Goal: Find specific page/section: Find specific page/section

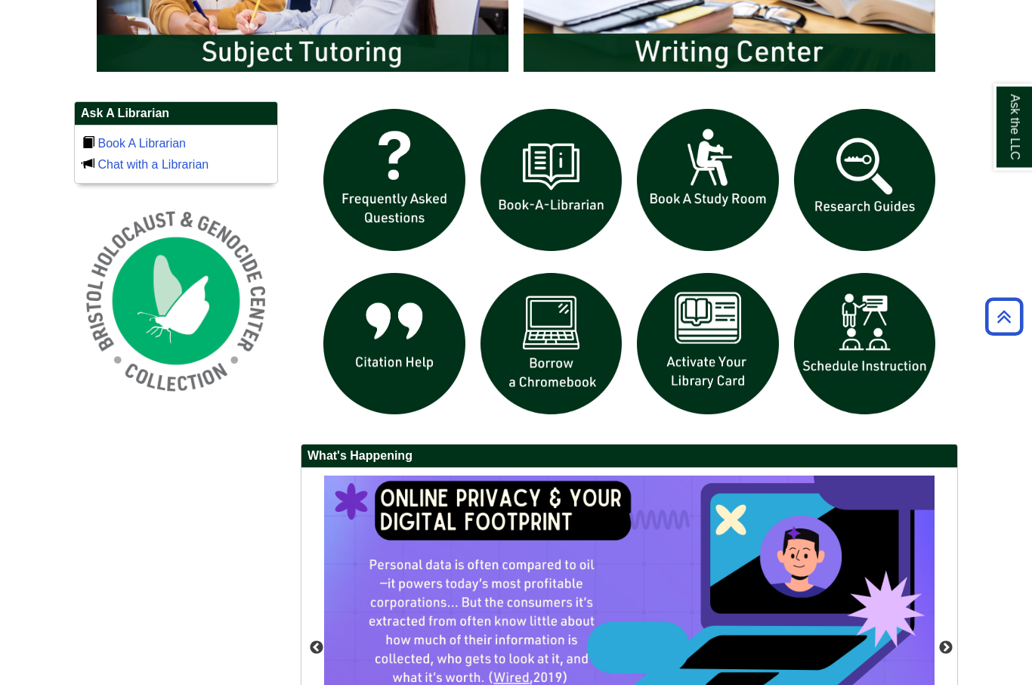
scroll to position [964, 0]
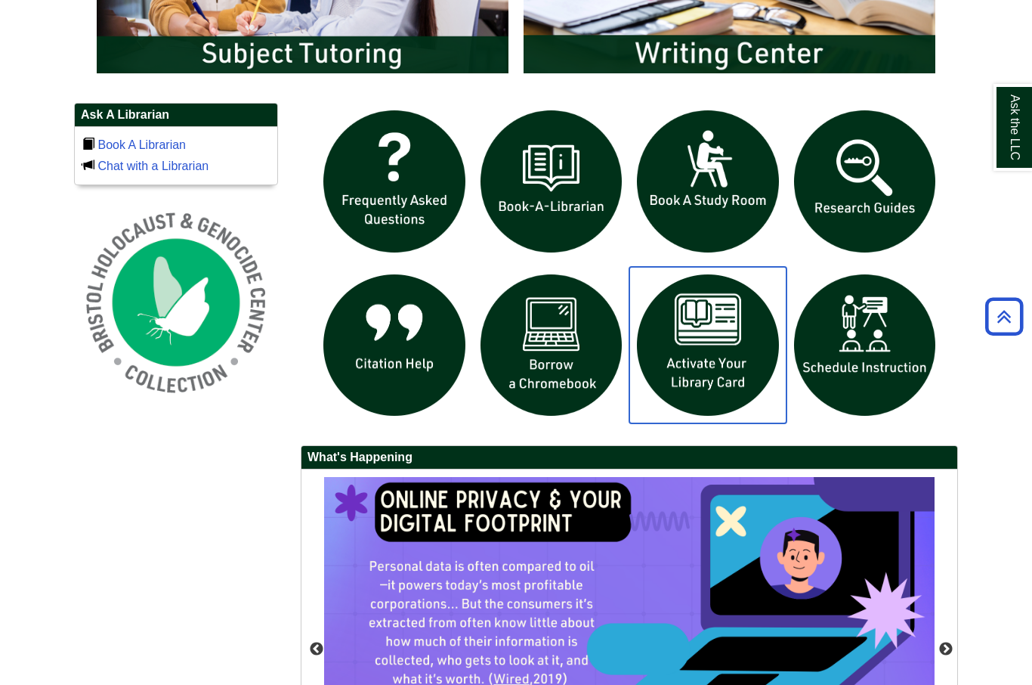
click at [721, 388] on img "slideshow" at bounding box center [708, 345] width 157 height 157
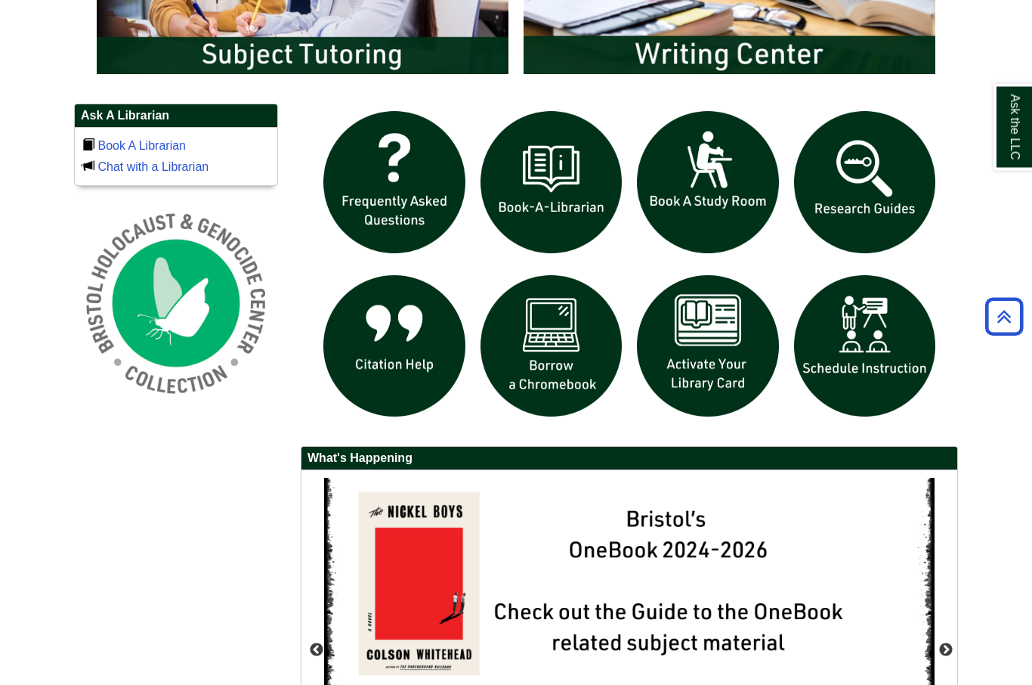
scroll to position [989, 0]
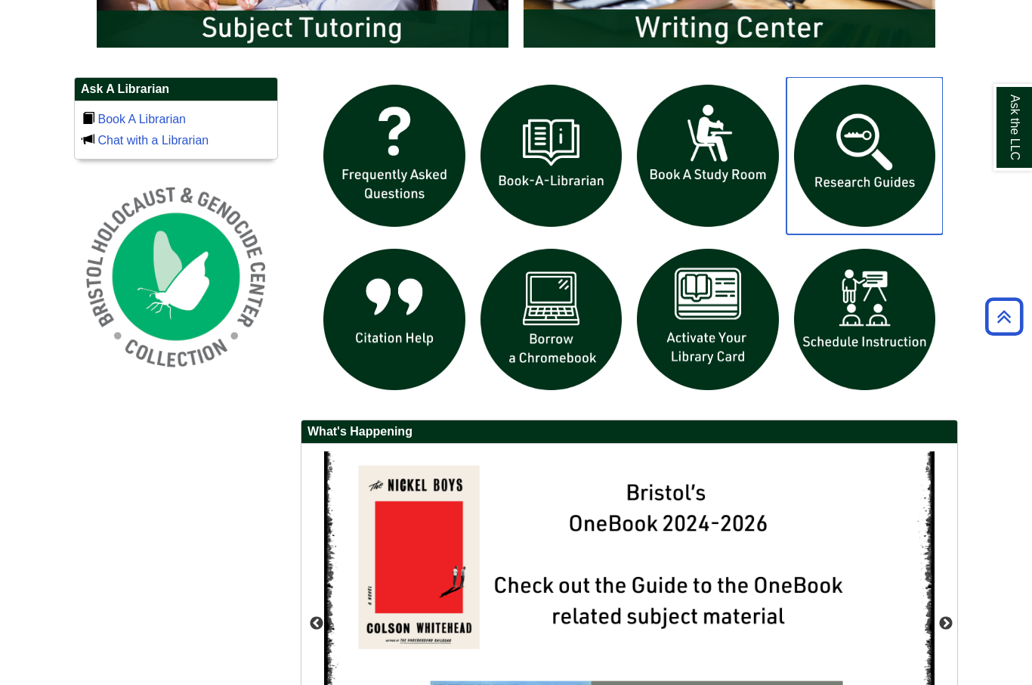
click at [870, 193] on img "slideshow" at bounding box center [865, 155] width 157 height 157
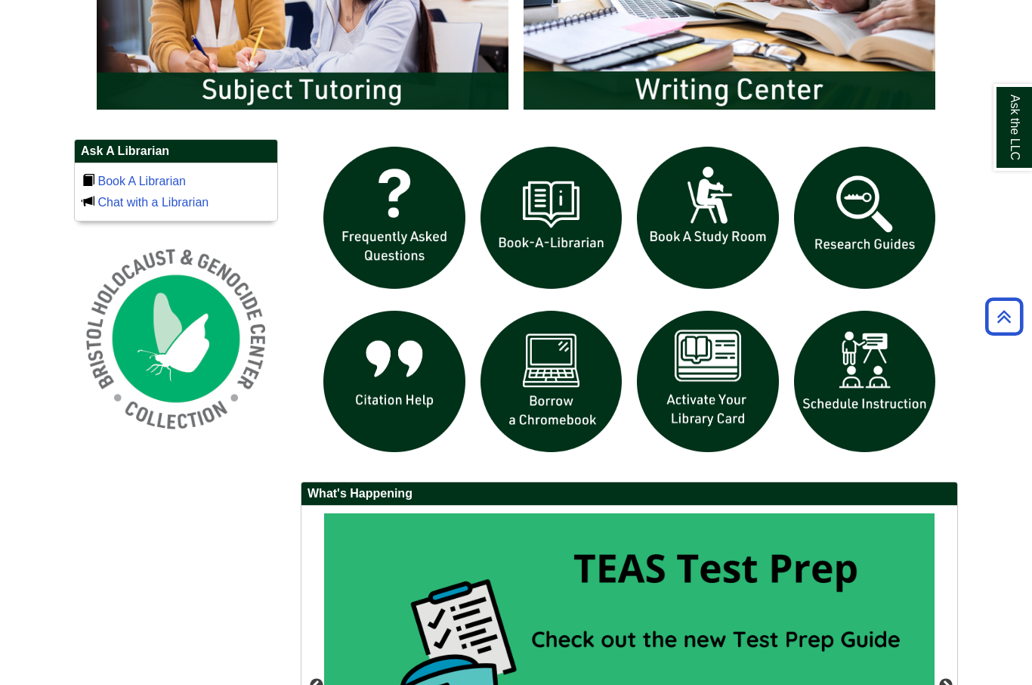
scroll to position [954, 0]
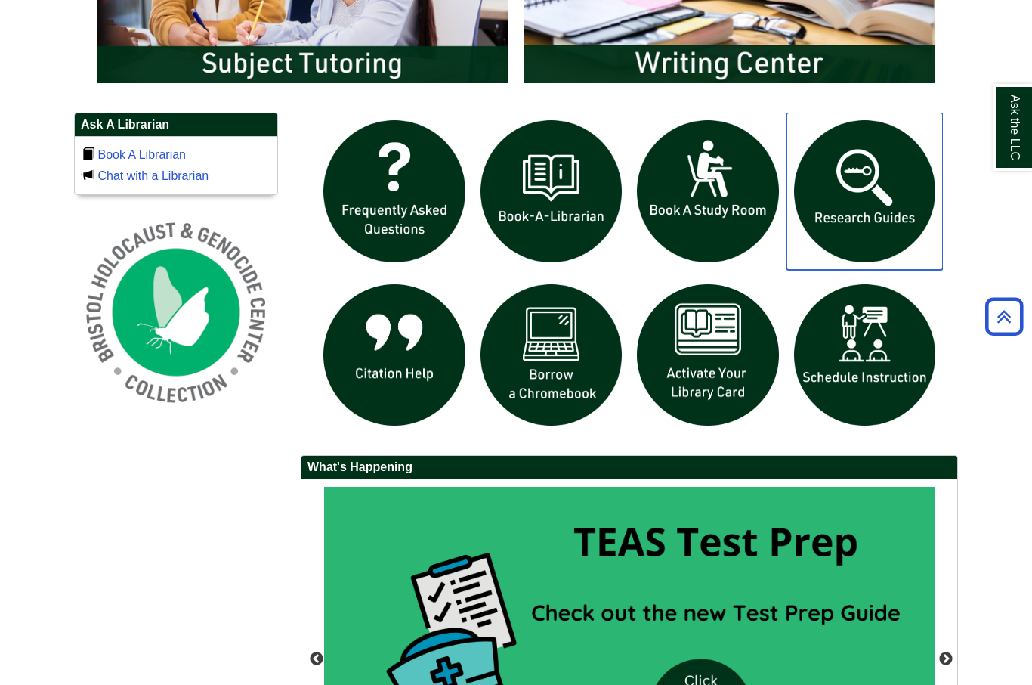
click at [883, 212] on img "slideshow" at bounding box center [865, 191] width 157 height 157
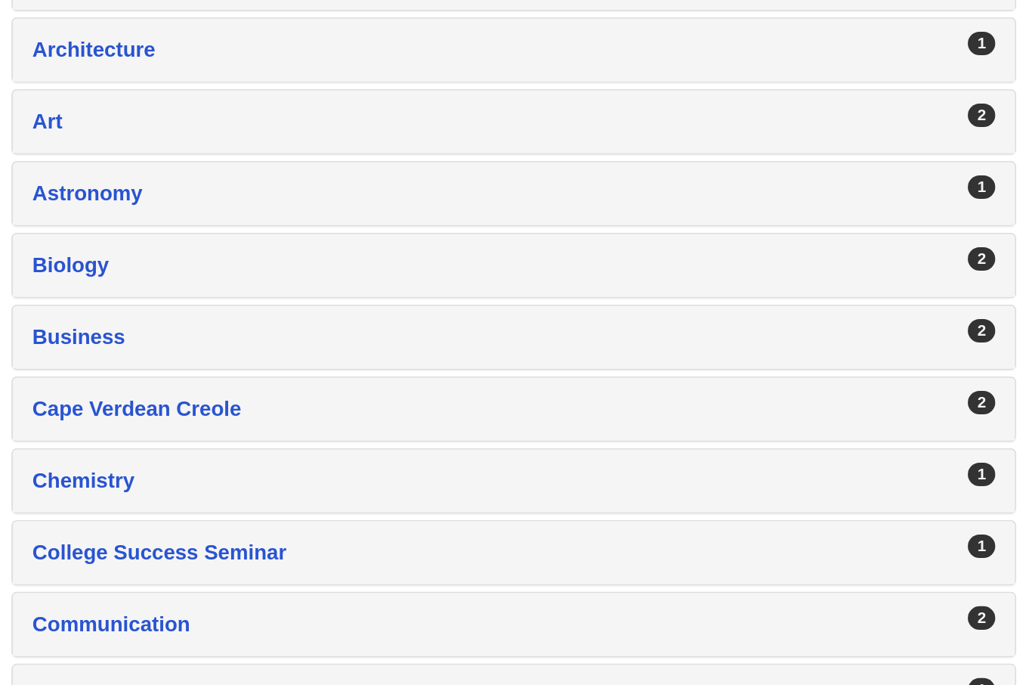
scroll to position [280, 0]
click at [86, 318] on div "Art , 2 guides" at bounding box center [365, 328] width 558 height 21
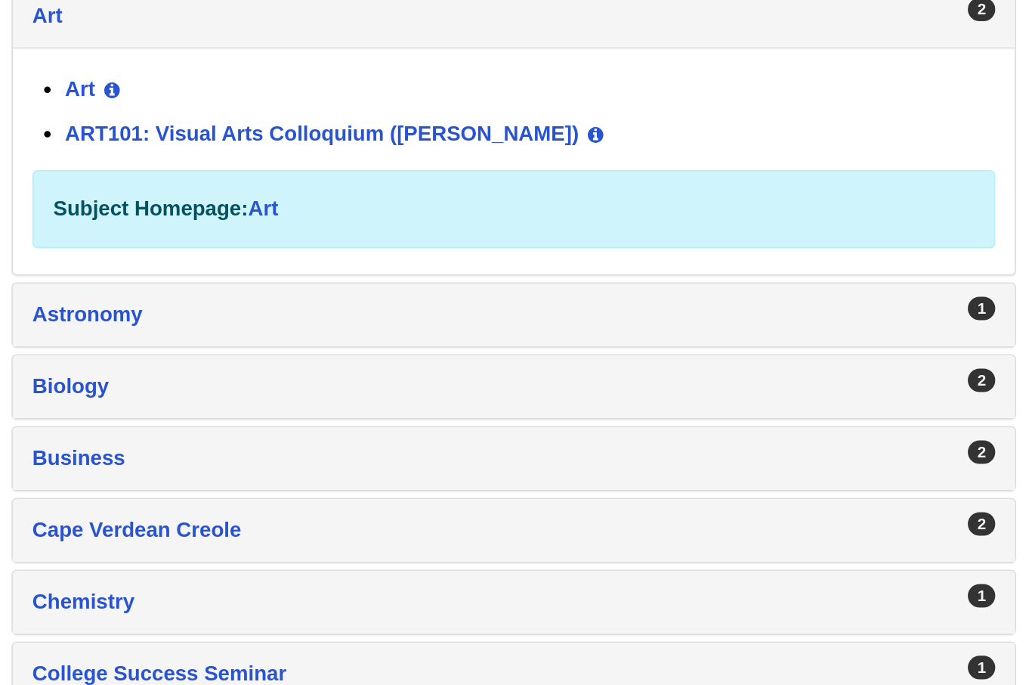
scroll to position [341, 0]
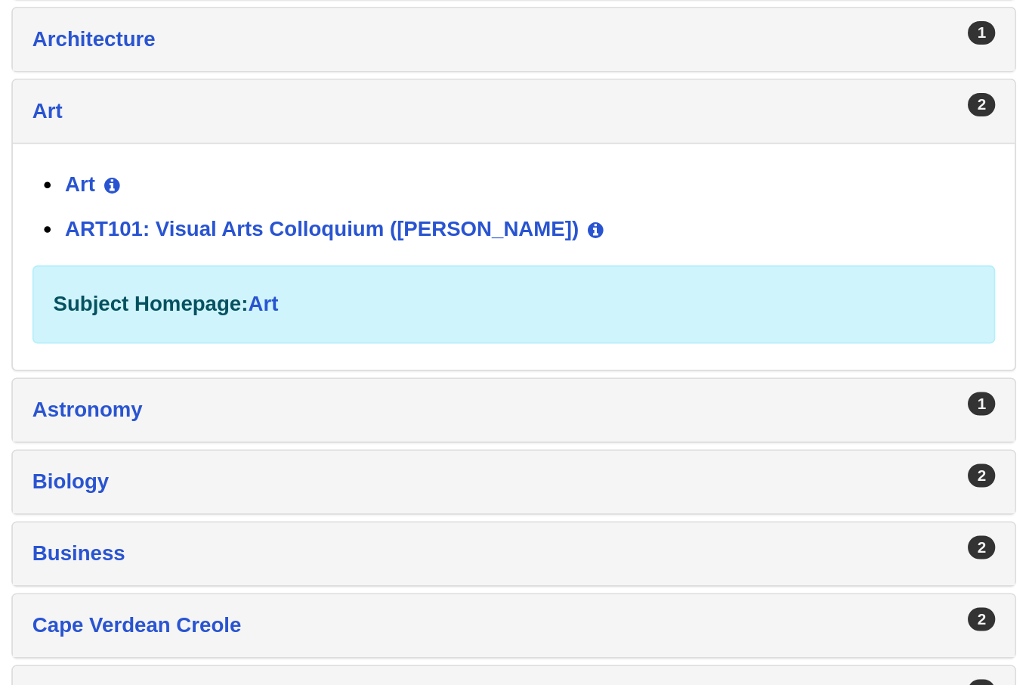
click at [131, 329] on link "ART101: Visual Arts Colloquium ([PERSON_NAME])" at bounding box center [254, 335] width 298 height 13
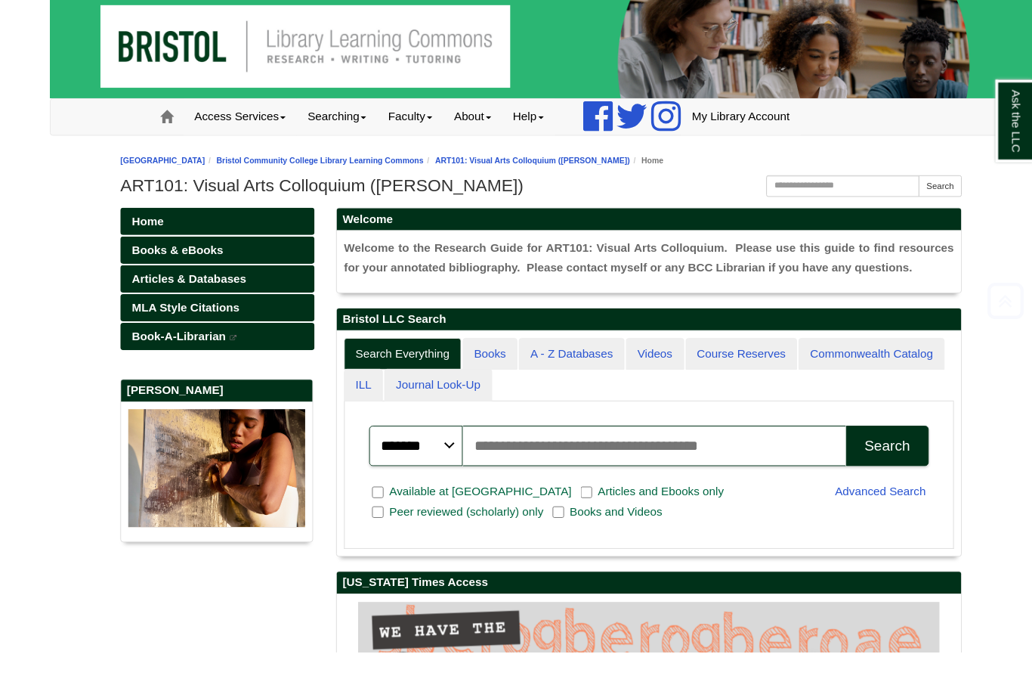
scroll to position [48, 0]
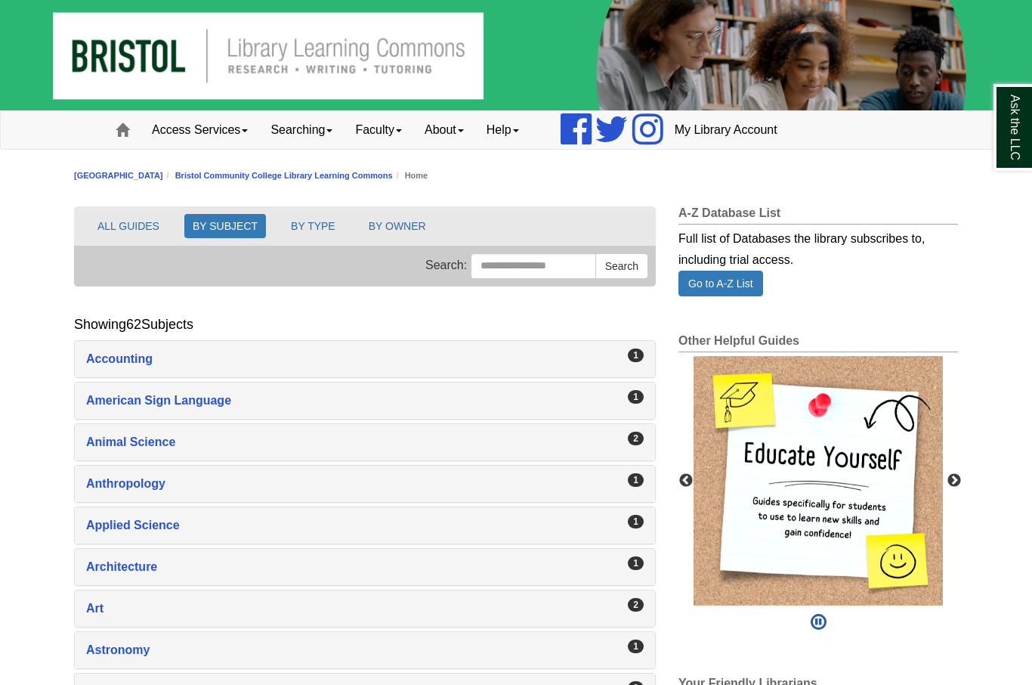
click at [133, 368] on div "Accounting , 1 guides" at bounding box center [365, 358] width 558 height 21
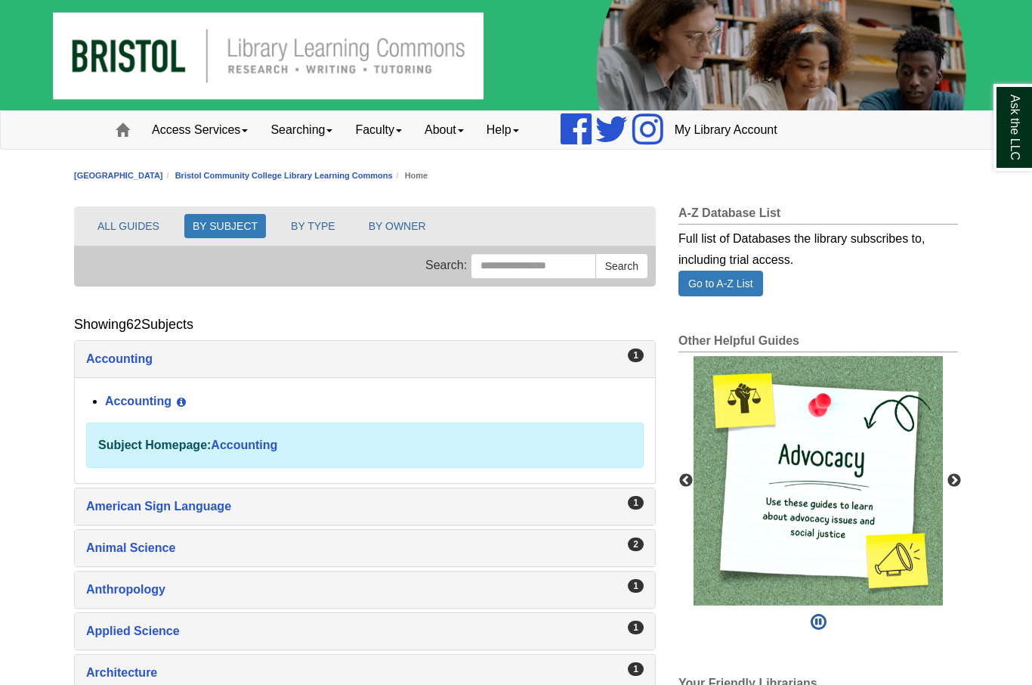
click at [173, 407] on button "View Guide Info" at bounding box center [182, 402] width 20 height 26
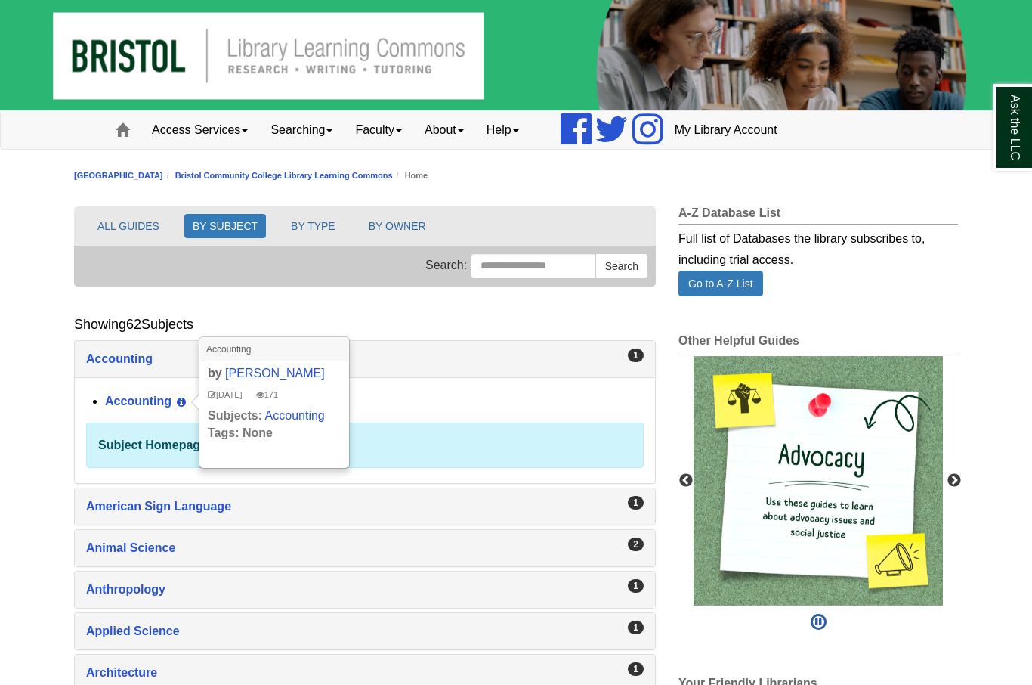
click at [169, 447] on strong "Subject Homepage:" at bounding box center [154, 444] width 113 height 13
click at [172, 449] on strong "Subject Homepage:" at bounding box center [154, 444] width 113 height 13
click at [168, 449] on strong "Subject Homepage:" at bounding box center [154, 444] width 113 height 13
click at [160, 403] on link "Accounting" at bounding box center [138, 401] width 67 height 13
